Goal: Task Accomplishment & Management: Manage account settings

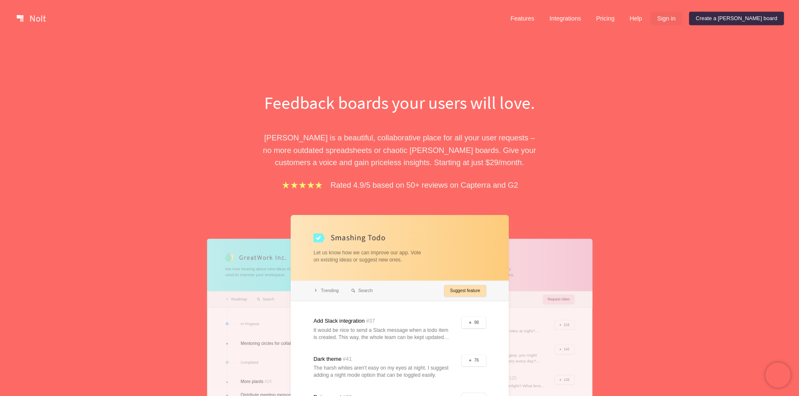
click at [683, 18] on link "Sign in" at bounding box center [667, 18] width 32 height 13
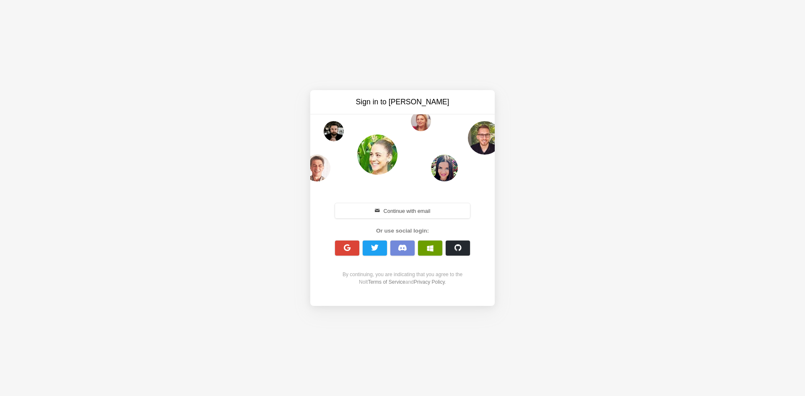
click at [430, 252] on button "button" at bounding box center [430, 248] width 24 height 15
click at [401, 208] on button "Continue with email" at bounding box center [402, 210] width 135 height 15
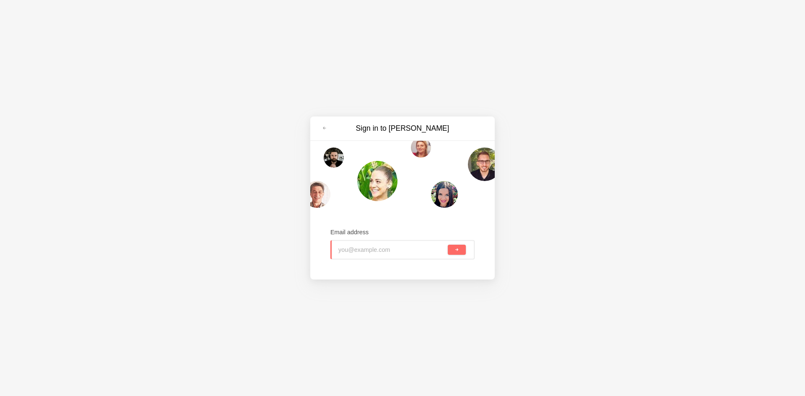
click at [378, 248] on input "email" at bounding box center [393, 250] width 108 height 18
type input "[PERSON_NAME][EMAIL_ADDRESS][PERSON_NAME][DOMAIN_NAME]"
click at [455, 252] on span "submit" at bounding box center [457, 250] width 5 height 5
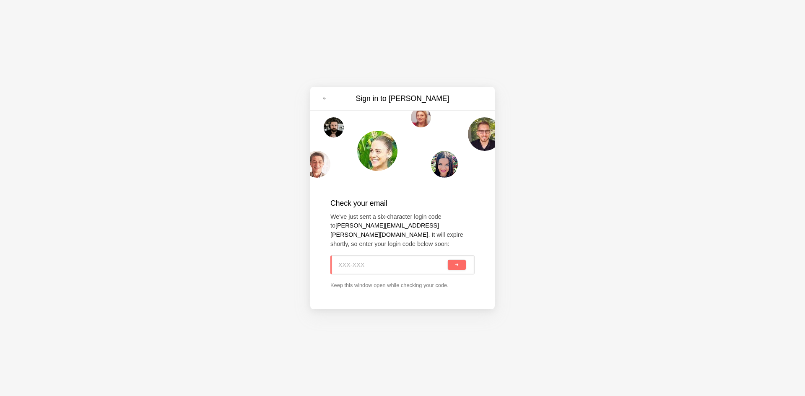
click at [392, 262] on input at bounding box center [393, 265] width 108 height 18
type input "TSM-GPK"
click at [459, 263] on span "submit" at bounding box center [457, 265] width 5 height 5
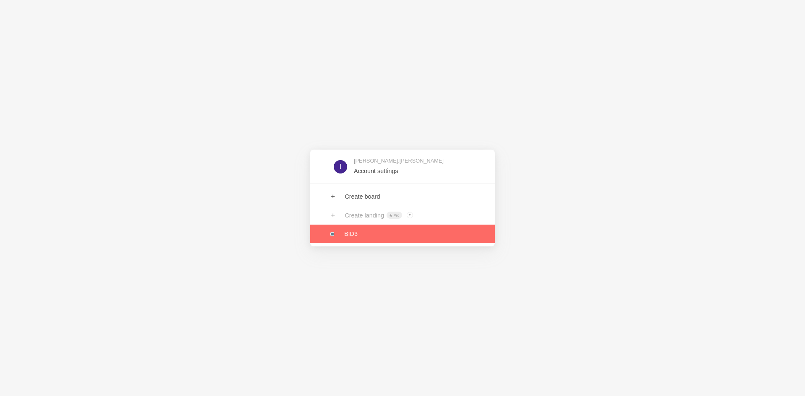
click at [350, 236] on link at bounding box center [402, 234] width 185 height 18
